Goal: Task Accomplishment & Management: Complete application form

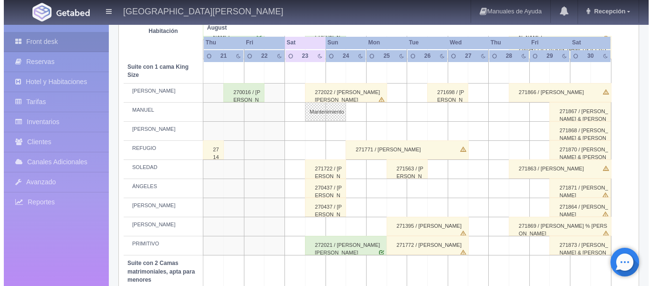
scroll to position [467, 0]
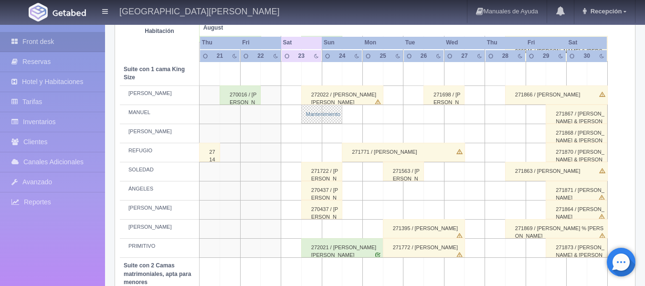
click at [325, 117] on link "Mantenimiento" at bounding box center [321, 114] width 41 height 19
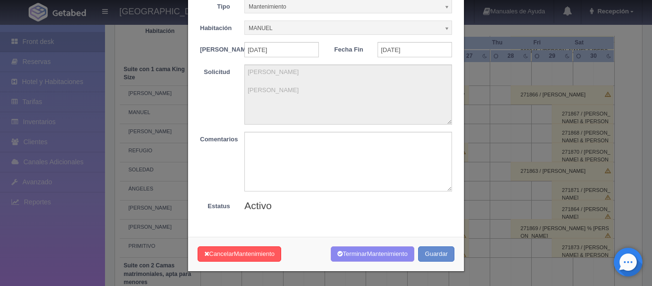
scroll to position [56, 0]
click at [229, 256] on button "Cancelar Mantenimiento" at bounding box center [240, 254] width 84 height 16
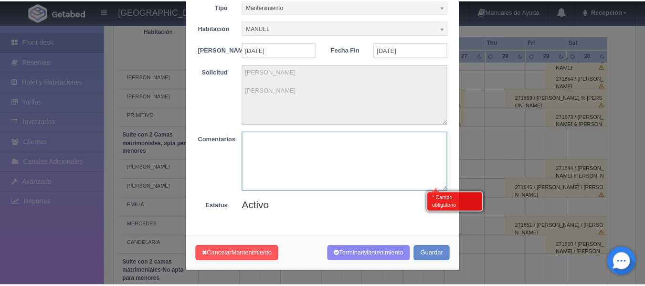
scroll to position [598, 0]
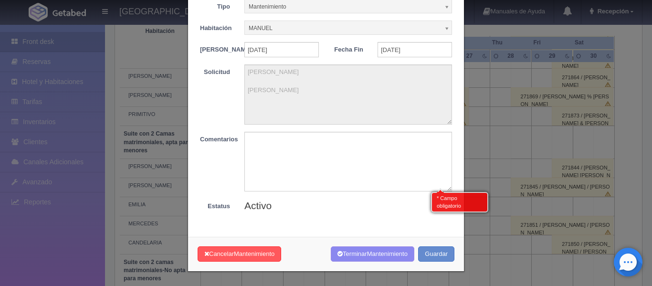
click at [481, 122] on div "× Mantenimiento Tipo Mantenimiento Limpieza Mantenimiento Habitación [PERSON_NA…" at bounding box center [326, 143] width 652 height 286
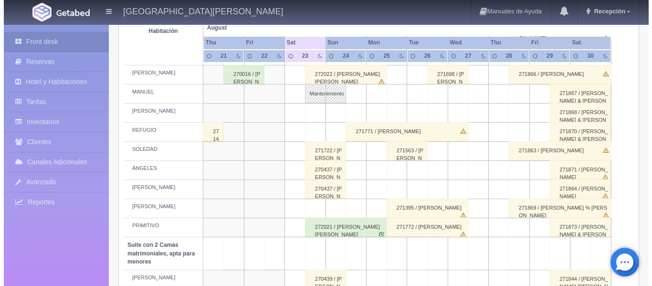
scroll to position [455, 0]
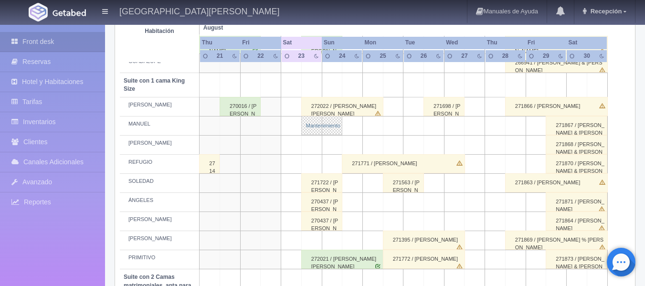
click at [332, 126] on link "Mantenimiento" at bounding box center [321, 125] width 41 height 19
type textarea "[PERSON_NAME] [PERSON_NAME]"
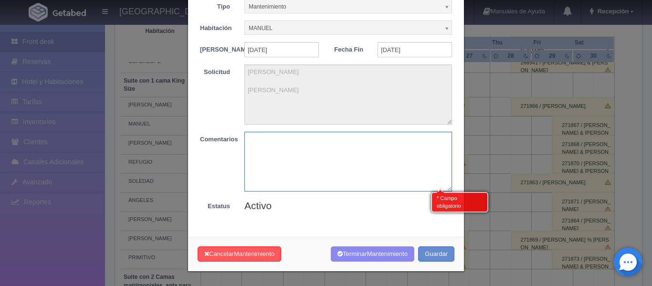
click at [311, 149] on textarea at bounding box center [349, 162] width 208 height 60
click at [324, 187] on textarea "Cambio de habitación" at bounding box center [349, 162] width 208 height 60
type textarea "Cambio de habitación"
click at [344, 209] on div "Activo" at bounding box center [348, 206] width 222 height 14
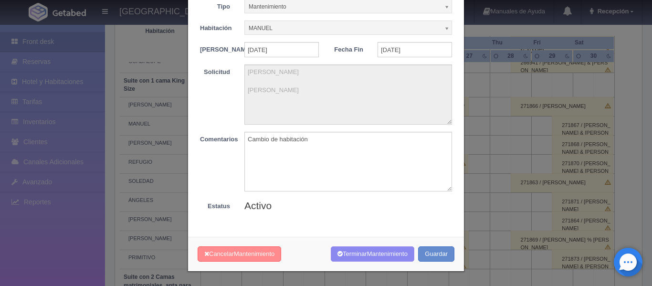
click at [237, 251] on span "Mantenimiento" at bounding box center [254, 253] width 41 height 7
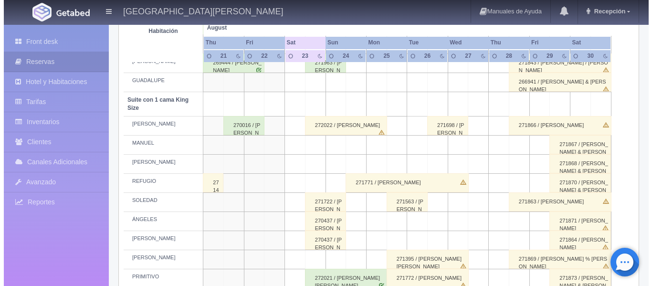
scroll to position [453, 0]
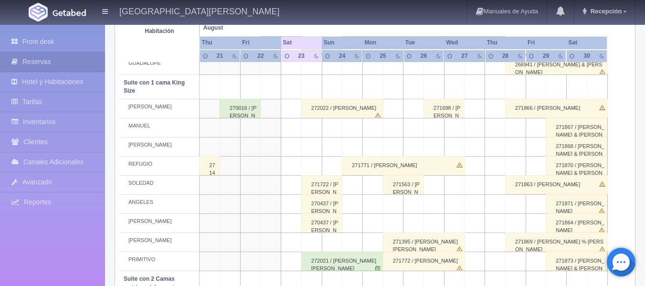
click at [319, 165] on td at bounding box center [311, 166] width 21 height 19
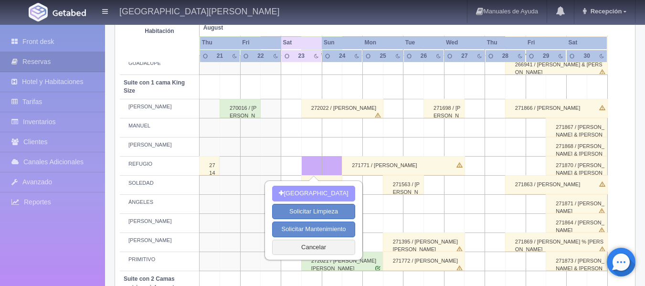
click at [314, 190] on button "[GEOGRAPHIC_DATA]" at bounding box center [313, 194] width 83 height 16
type input "[DATE]"
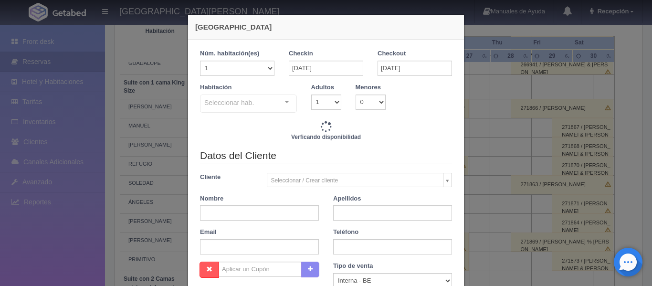
checkbox input "false"
type input "4760.00"
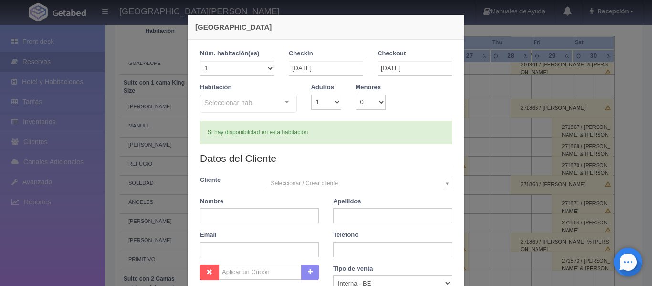
checkbox input "false"
click at [335, 102] on select "1 2 3 4 5 6 7 8 9 10" at bounding box center [326, 102] width 30 height 15
select select "2"
click at [311, 95] on select "1 2 3 4 5 6 7 8 9 10" at bounding box center [326, 102] width 30 height 15
checkbox input "false"
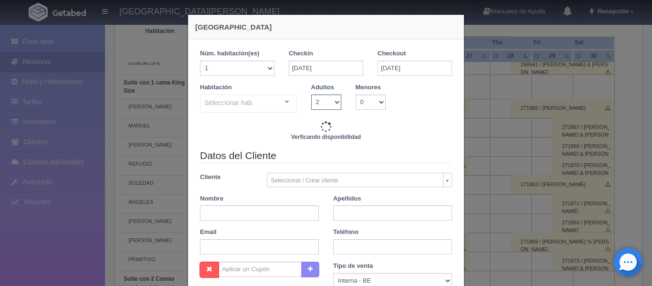
type input "4760.00"
checkbox input "false"
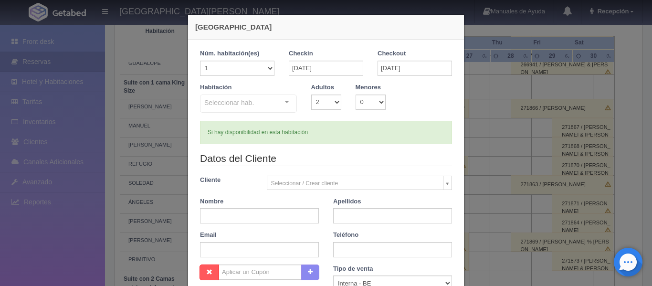
click at [284, 98] on div "Seleccionar hab. Suite con 2 camas matrimoniales-No apta para menores Suite con…" at bounding box center [248, 104] width 97 height 19
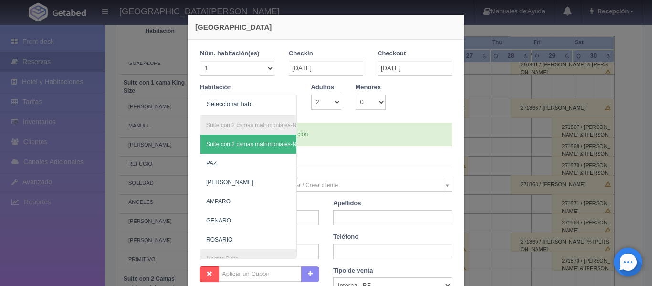
click at [286, 103] on div at bounding box center [286, 102] width 19 height 14
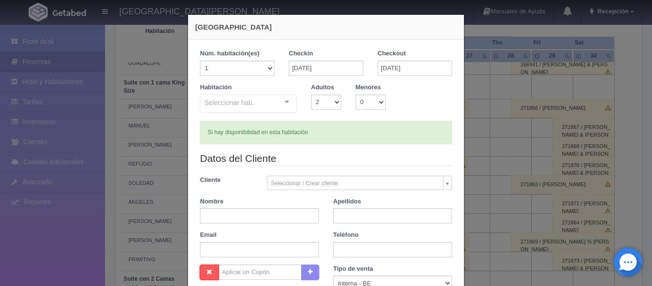
click at [284, 101] on div "Seleccionar hab. Suite con 2 camas matrimoniales-No apta para menores Suite con…" at bounding box center [248, 104] width 97 height 19
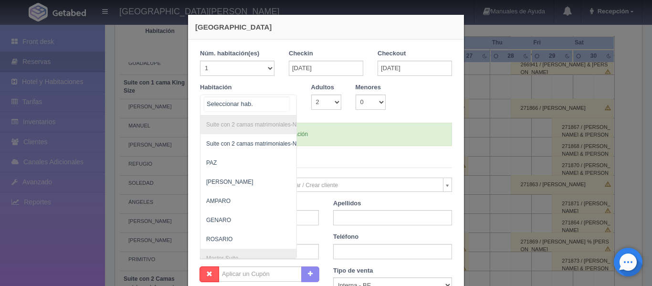
scroll to position [0, 0]
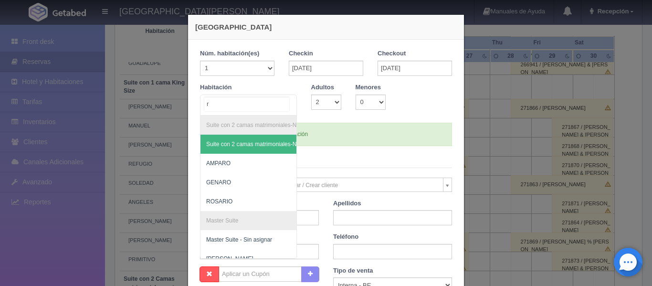
type input "re"
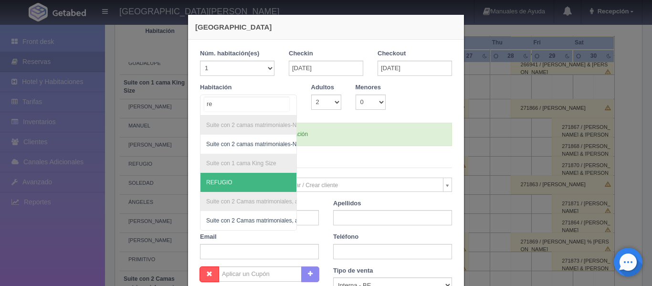
click at [246, 187] on span "REFUGIO" at bounding box center [295, 182] width 189 height 19
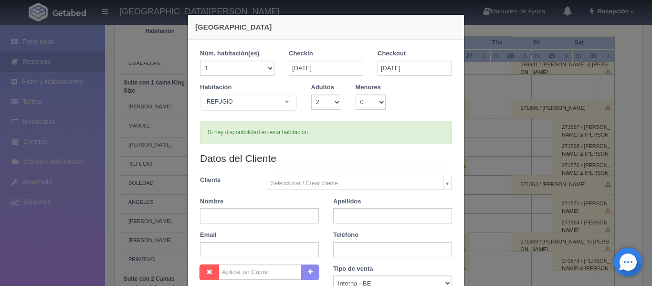
checkbox input "false"
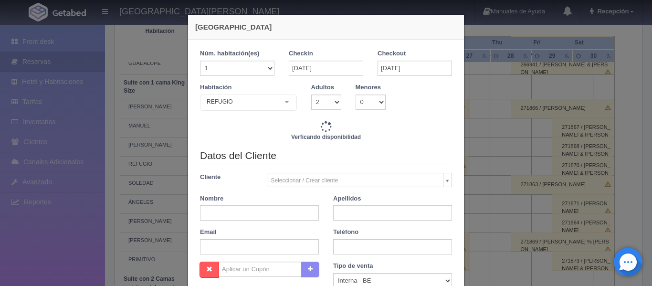
type input "4760.00"
checkbox input "false"
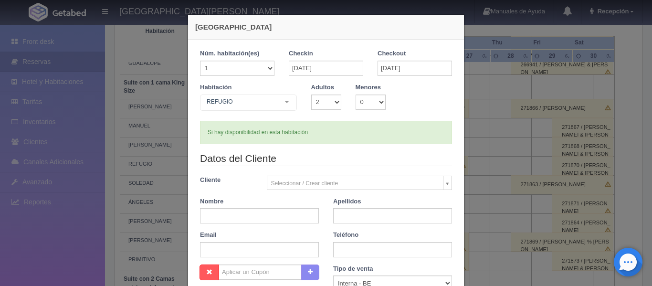
click at [352, 181] on body "Hacienda El Carmen Hotel & Spa Manuales de Ayuda Actualizaciones recientes Rece…" at bounding box center [326, 78] width 652 height 1014
click at [445, 183] on body "Hacienda El Carmen Hotel & Spa Manuales de Ayuda Actualizaciones recientes Rece…" at bounding box center [326, 78] width 652 height 1014
click at [445, 184] on body "Hacienda El Carmen Hotel & Spa Manuales de Ayuda Actualizaciones recientes Rece…" at bounding box center [326, 78] width 652 height 1014
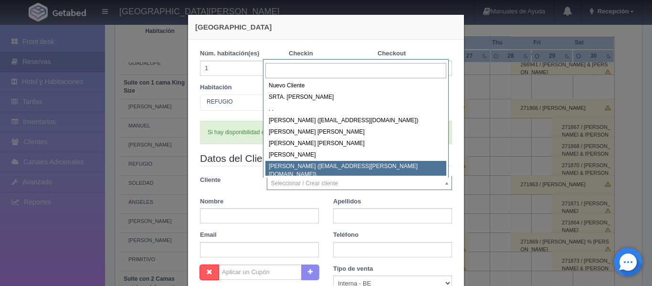
scroll to position [1, 0]
click at [309, 73] on input "text" at bounding box center [356, 71] width 181 height 16
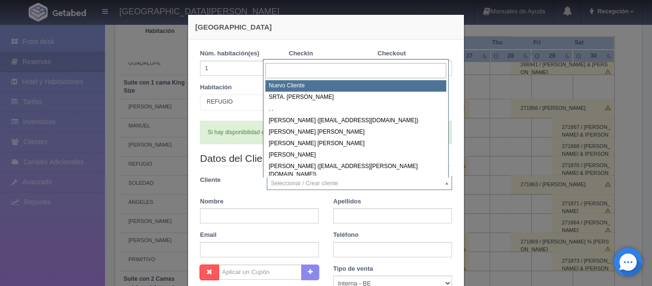
select select "-1"
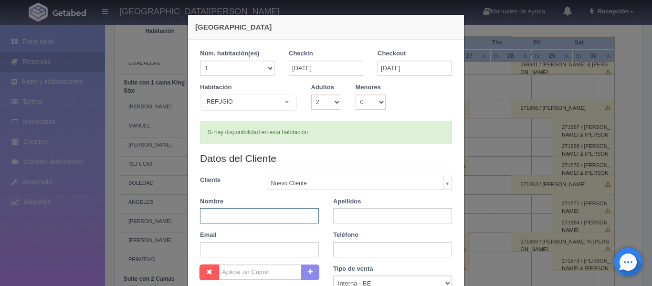
click at [252, 213] on input "text" at bounding box center [259, 215] width 119 height 15
type input "[PERSON_NAME]"
click at [347, 218] on input "text" at bounding box center [392, 215] width 119 height 15
type input "HUERTA"
click at [315, 235] on div "Email" at bounding box center [259, 244] width 133 height 27
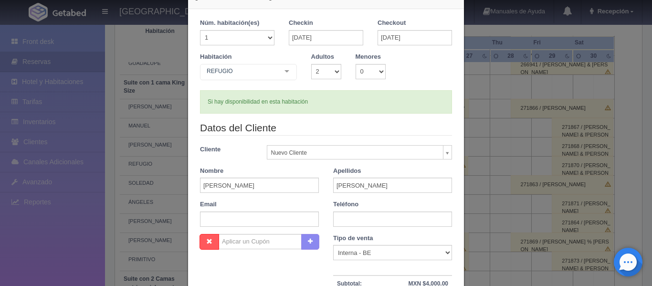
scroll to position [48, 0]
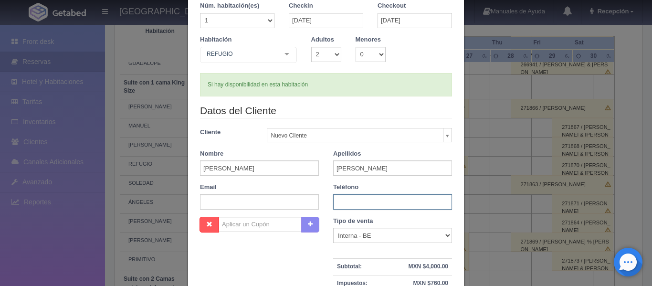
click at [347, 204] on input "text" at bounding box center [392, 201] width 119 height 15
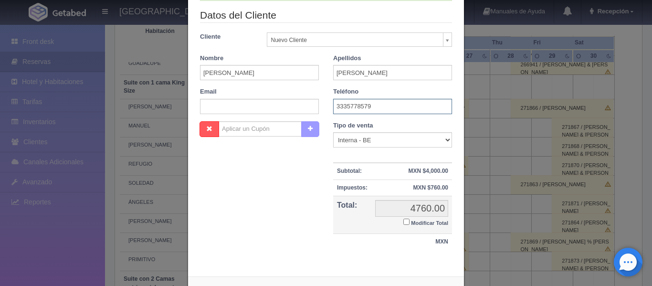
type input "3335778579"
click at [311, 131] on button "button" at bounding box center [310, 129] width 18 height 16
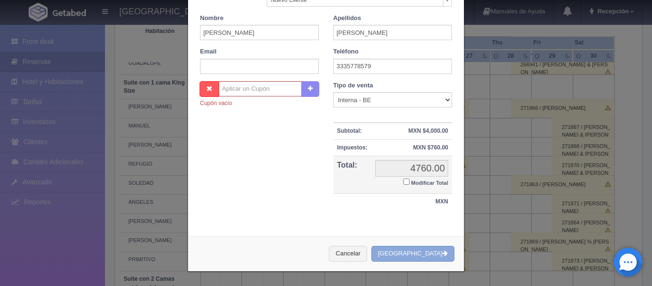
click at [434, 253] on button "[GEOGRAPHIC_DATA]" at bounding box center [413, 254] width 83 height 16
